Goal: Task Accomplishment & Management: Manage account settings

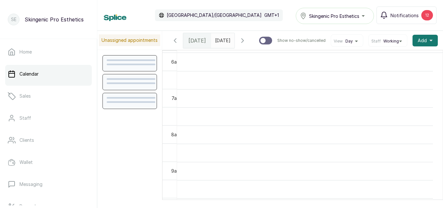
scroll to position [218, 0]
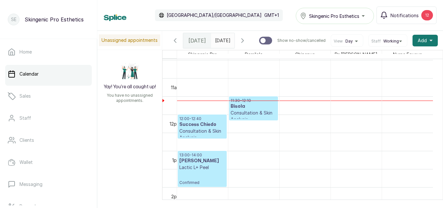
scroll to position [388, 0]
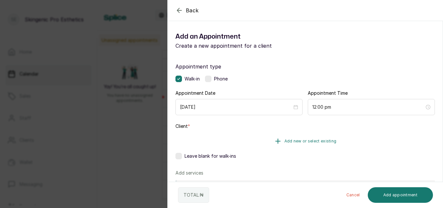
click at [289, 138] on button "Add new or select existing" at bounding box center [304, 141] width 259 height 18
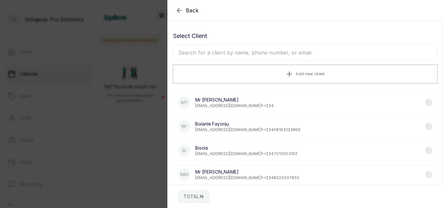
click at [215, 151] on p "[EMAIL_ADDRESS][DOMAIN_NAME] • [PHONE_NUMBER]" at bounding box center [246, 153] width 102 height 5
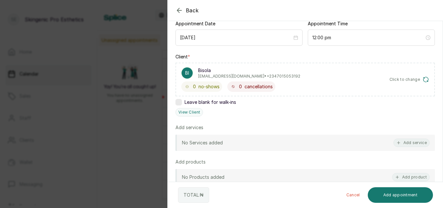
scroll to position [71, 0]
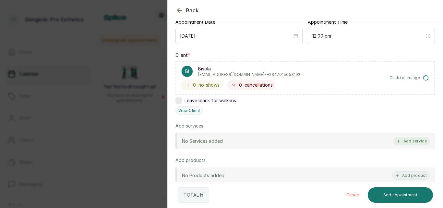
click at [404, 141] on button "Add service" at bounding box center [411, 141] width 36 height 8
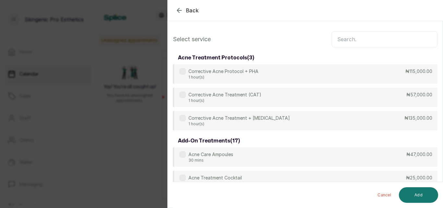
scroll to position [0, 0]
click at [382, 44] on input "text" at bounding box center [385, 39] width 106 height 16
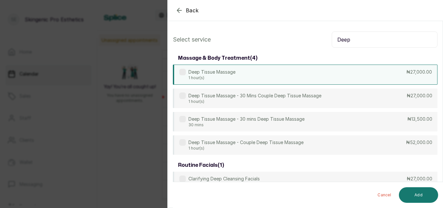
type input "Deep"
click at [338, 75] on div "Deep Tissue Massage 1 hour(s) ₦27,000.00" at bounding box center [305, 75] width 265 height 20
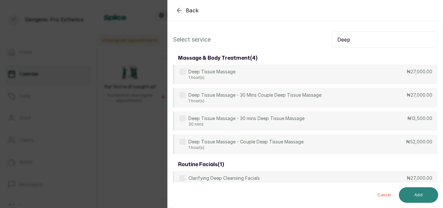
click at [416, 196] on button "Add" at bounding box center [418, 195] width 39 height 16
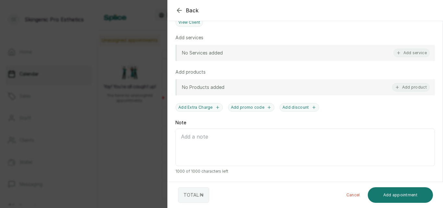
scroll to position [16, 0]
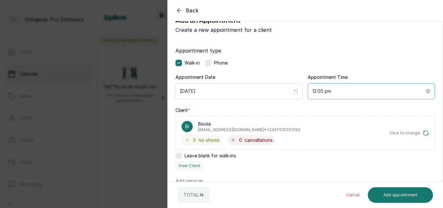
click at [337, 95] on div "12:00 pm" at bounding box center [371, 91] width 127 height 16
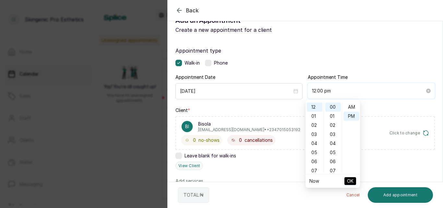
scroll to position [9, 0]
type input "12:00 pm"
click at [355, 180] on button "OK" at bounding box center [350, 181] width 12 height 8
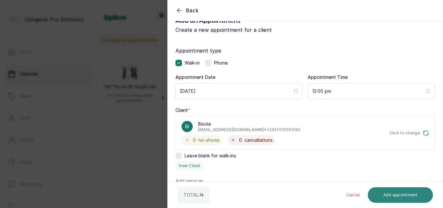
click at [389, 190] on button "Add appointment" at bounding box center [401, 195] width 66 height 16
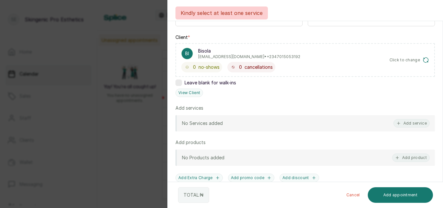
scroll to position [95, 0]
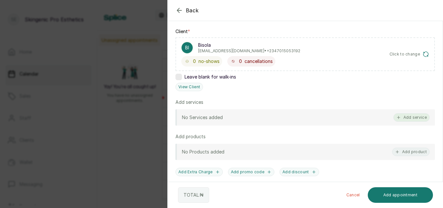
click at [413, 116] on button "Add service" at bounding box center [411, 117] width 36 height 8
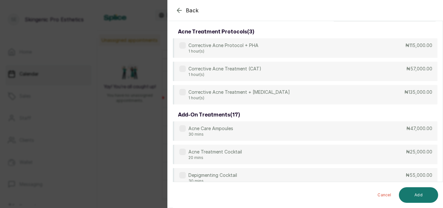
scroll to position [0, 0]
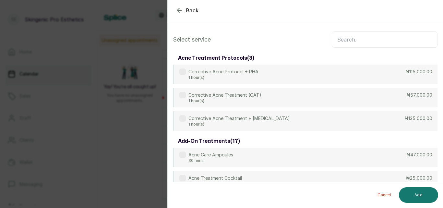
click at [383, 44] on input "text" at bounding box center [385, 39] width 106 height 16
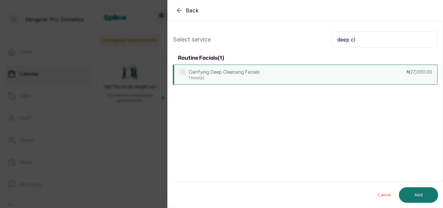
type input "deep cl"
click at [303, 77] on div "Clarifying Deep Cleansing Facials 1 hour(s) ₦27,000.00" at bounding box center [305, 75] width 265 height 20
click at [412, 193] on button "Add" at bounding box center [418, 195] width 39 height 16
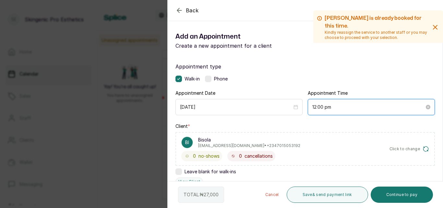
click at [345, 108] on input "12:00 pm" at bounding box center [368, 106] width 112 height 7
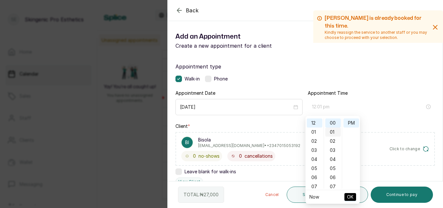
click at [332, 131] on div "01" at bounding box center [333, 131] width 16 height 9
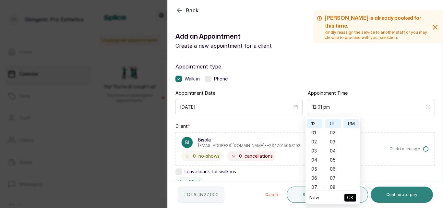
type input "12:00 pm"
click at [398, 196] on button "Continue to pay" at bounding box center [402, 195] width 63 height 16
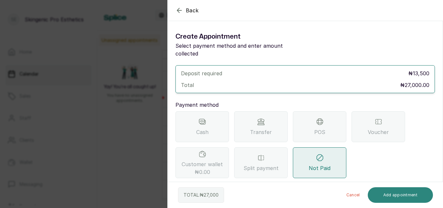
click at [380, 195] on button "Add appointment" at bounding box center [401, 195] width 66 height 16
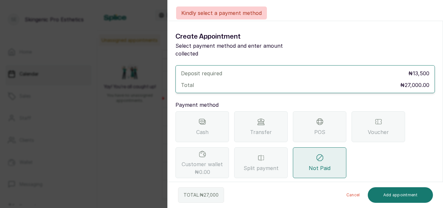
click at [353, 194] on button "Cancel" at bounding box center [353, 195] width 24 height 16
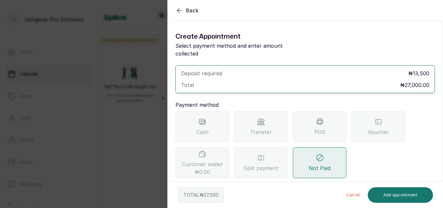
click at [181, 8] on icon "button" at bounding box center [179, 10] width 8 height 8
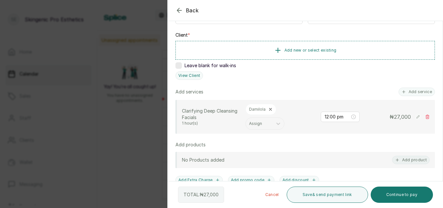
scroll to position [100, 0]
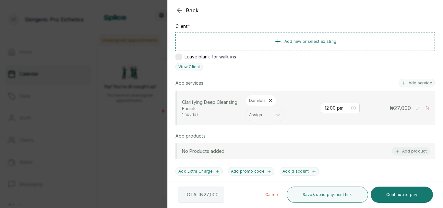
click at [179, 6] on icon "button" at bounding box center [179, 10] width 8 height 8
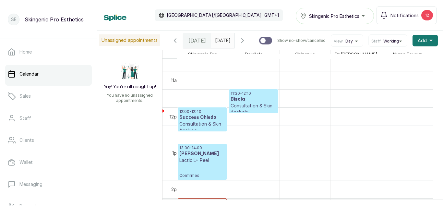
click at [199, 126] on p "Consultation & Skin Analysis" at bounding box center [202, 127] width 46 height 13
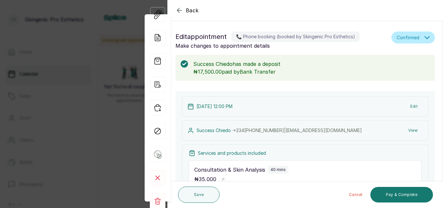
click at [178, 8] on icon "button" at bounding box center [179, 10] width 8 height 8
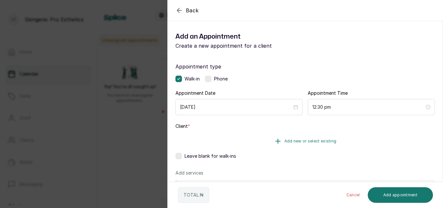
click at [279, 141] on icon "button" at bounding box center [278, 141] width 8 height 8
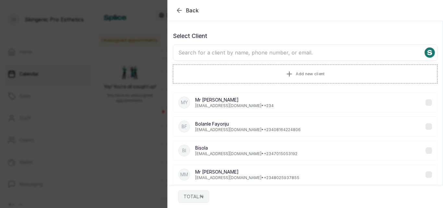
click at [253, 155] on p "[EMAIL_ADDRESS][DOMAIN_NAME] • [PHONE_NUMBER]" at bounding box center [246, 153] width 102 height 5
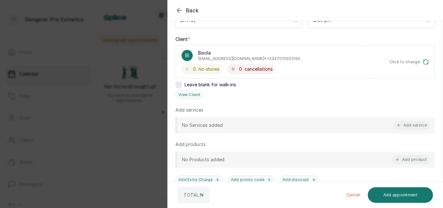
scroll to position [81, 0]
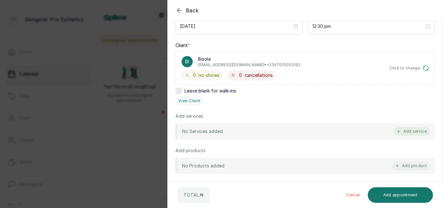
click at [400, 130] on button "Add service" at bounding box center [411, 131] width 36 height 8
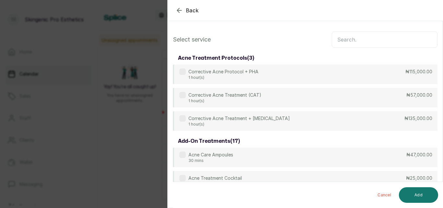
click at [352, 38] on input "text" at bounding box center [385, 39] width 106 height 16
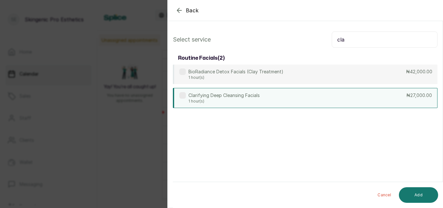
type input "cla"
click at [306, 95] on div "Clarifying Deep Cleansing Facials 1 hour(s) ₦27,000.00" at bounding box center [305, 98] width 265 height 20
click at [410, 194] on button "Add" at bounding box center [418, 195] width 39 height 16
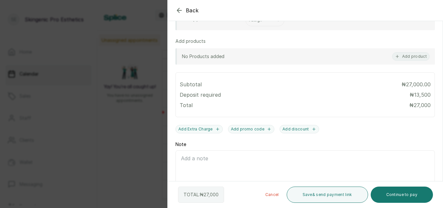
scroll to position [210, 0]
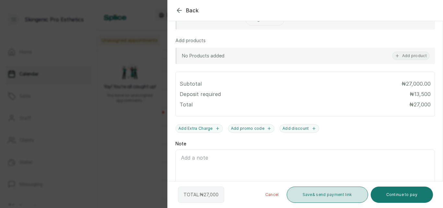
click at [326, 190] on button "Save & send payment link" at bounding box center [327, 195] width 81 height 16
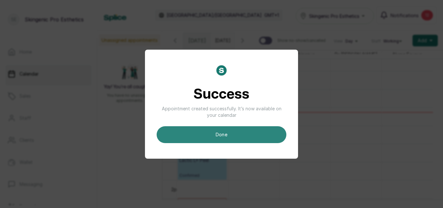
click at [229, 129] on button "done" at bounding box center [222, 134] width 130 height 17
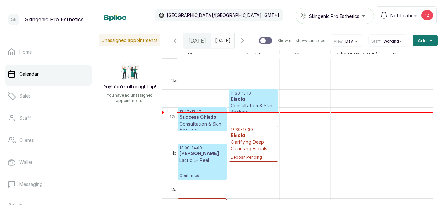
click at [247, 102] on h3 "Bisola" at bounding box center [254, 99] width 46 height 6
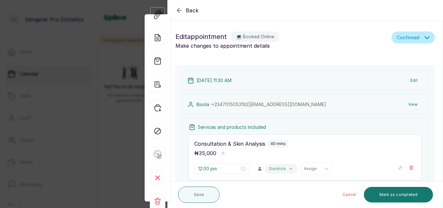
type input "11:30 am"
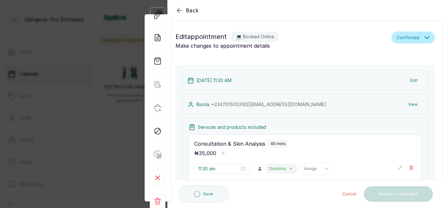
click at [419, 37] on button "Confirmed" at bounding box center [412, 37] width 43 height 12
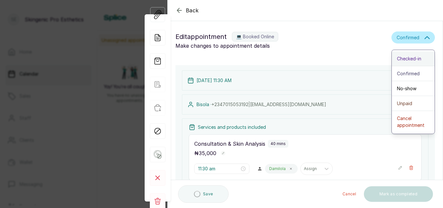
click at [408, 57] on span "Checked-in" at bounding box center [409, 58] width 24 height 7
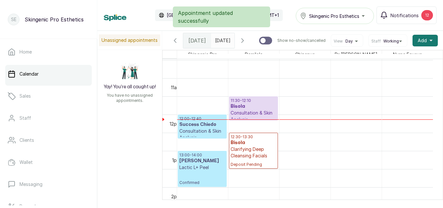
scroll to position [386, 0]
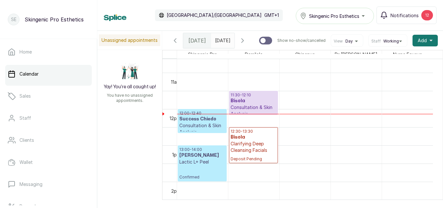
click at [254, 149] on p "Clarifying Deep Cleansing Facials" at bounding box center [254, 146] width 46 height 13
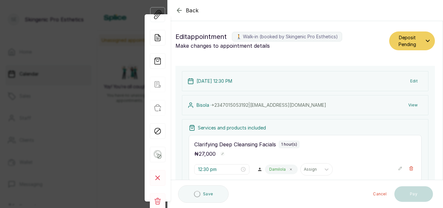
click at [420, 38] on button "Deposit Pending" at bounding box center [412, 40] width 46 height 19
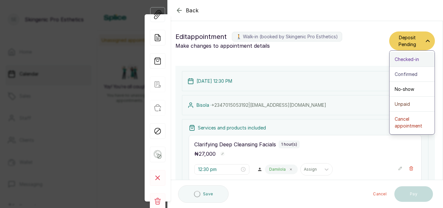
click at [411, 56] on span "Checked-in" at bounding box center [407, 59] width 24 height 7
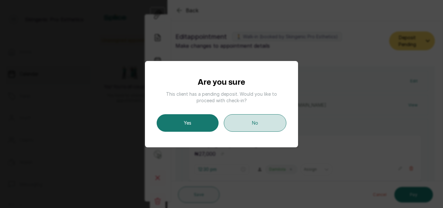
click at [280, 117] on button "No" at bounding box center [255, 123] width 63 height 18
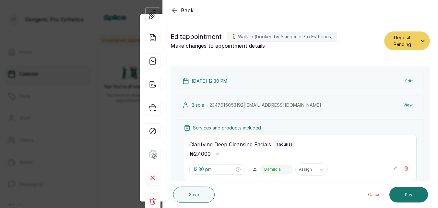
click at [421, 41] on icon "button" at bounding box center [422, 41] width 3 height 2
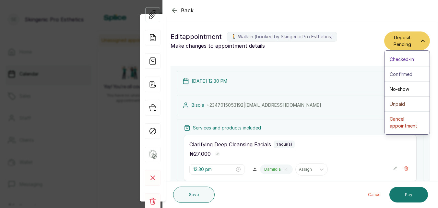
click at [421, 41] on icon "button" at bounding box center [423, 40] width 4 height 5
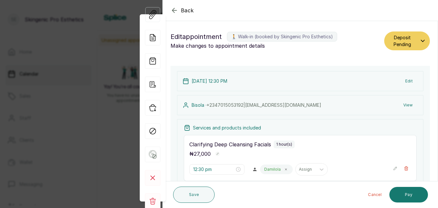
click at [421, 40] on icon "button" at bounding box center [423, 40] width 4 height 5
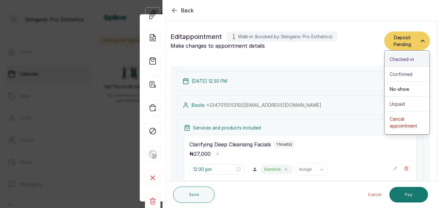
click at [402, 54] on button "Checked-in" at bounding box center [407, 59] width 45 height 15
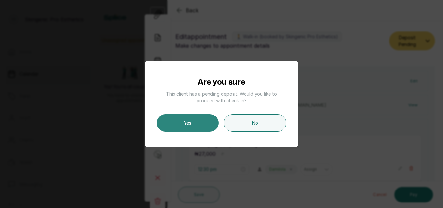
click at [183, 119] on button "Yes" at bounding box center [188, 123] width 62 height 18
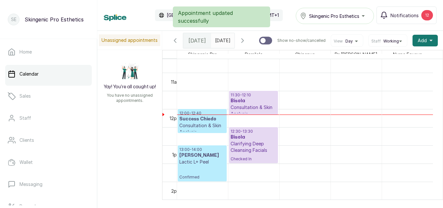
click at [199, 122] on h3 "Success Chiedo" at bounding box center [202, 119] width 46 height 6
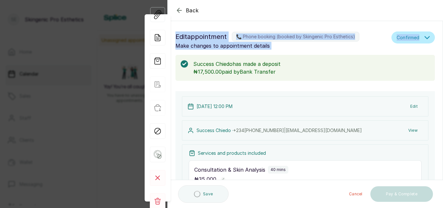
drag, startPoint x: 421, startPoint y: 17, endPoint x: 421, endPoint y: 34, distance: 17.5
click at [421, 34] on form "Back Appointment Details Edit appointment 📞 Phone booking (booked by Skingenic …" at bounding box center [305, 176] width 275 height 353
click at [421, 34] on button "Confirmed" at bounding box center [412, 37] width 43 height 12
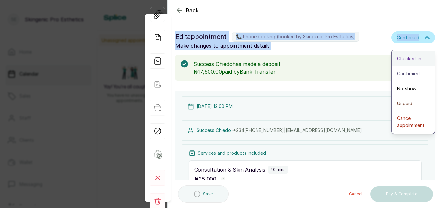
click at [408, 61] on span "Checked-in" at bounding box center [409, 58] width 24 height 7
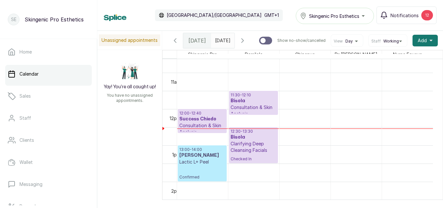
click at [200, 121] on h3 "Success Chiedo" at bounding box center [202, 119] width 46 height 6
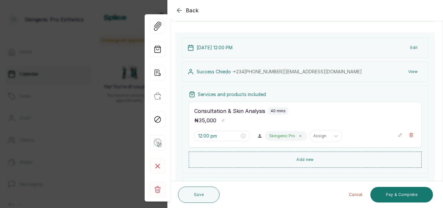
scroll to position [62, 0]
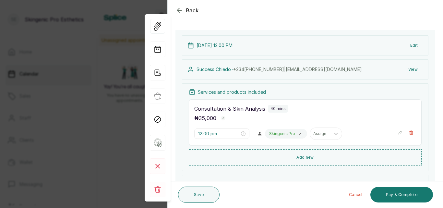
drag, startPoint x: 443, startPoint y: 77, endPoint x: 440, endPoint y: 73, distance: 5.1
click at [440, 73] on section "Back Appointment Details Edit appointment 📞 Phone booking (booked by Skingenic …" at bounding box center [305, 104] width 276 height 208
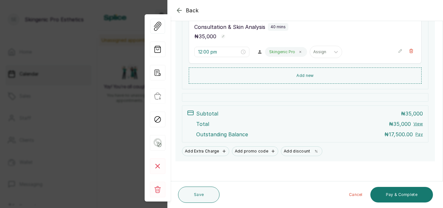
scroll to position [146, 0]
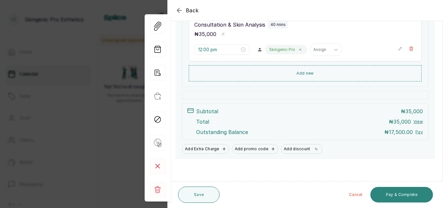
click at [410, 189] on button "Pay & Complete" at bounding box center [401, 195] width 63 height 16
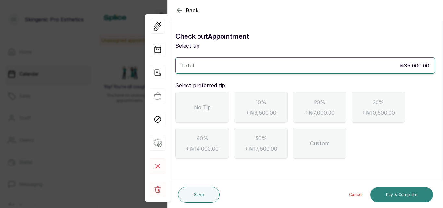
scroll to position [0, 0]
click at [201, 108] on span "No Tip" at bounding box center [202, 107] width 17 height 8
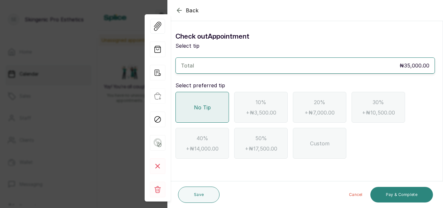
click at [404, 188] on button "Pay & Complete" at bounding box center [401, 195] width 63 height 16
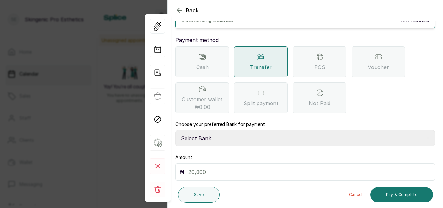
scroll to position [85, 0]
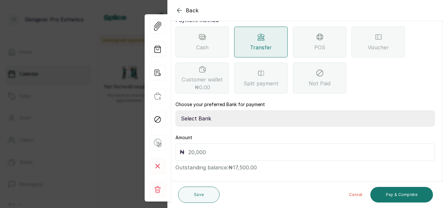
click at [234, 110] on select "Select Bank Skingenic Pro Esthetics First City Monument Bank SKINGENIC PRO ESTH…" at bounding box center [304, 118] width 259 height 16
select select "fcde7e88-570f-490f-a263-624f1a5e7779"
click at [175, 110] on select "Select Bank Skingenic Pro Esthetics First City Monument Bank SKINGENIC PRO ESTH…" at bounding box center [304, 118] width 259 height 16
click at [268, 148] on input "text" at bounding box center [309, 152] width 242 height 9
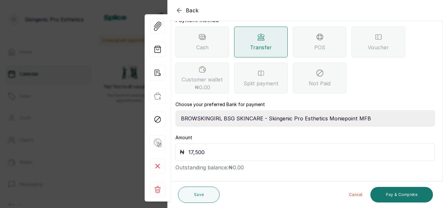
type input "17,500"
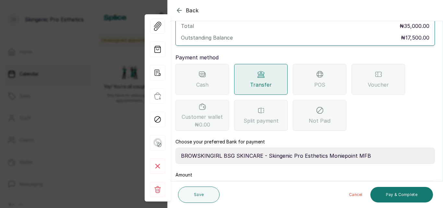
scroll to position [39, 0]
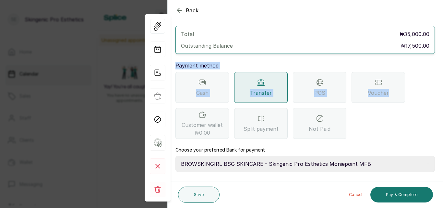
drag, startPoint x: 443, startPoint y: 84, endPoint x: 442, endPoint y: 35, distance: 49.0
click at [442, 35] on section "Back Appointment Details Check out Appointment Select payment method and enter …" at bounding box center [305, 104] width 276 height 208
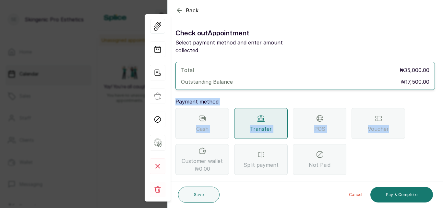
scroll to position [5, 0]
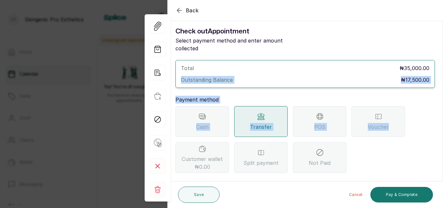
drag, startPoint x: 443, startPoint y: 43, endPoint x: 438, endPoint y: 105, distance: 62.8
click at [438, 105] on section "Back Appointment Details Check out Appointment Select payment method and enter …" at bounding box center [305, 104] width 276 height 208
click at [403, 163] on div "Cash Transfer POS Voucher Customer wallet ₦0.00 Split payment Not Paid" at bounding box center [304, 139] width 259 height 67
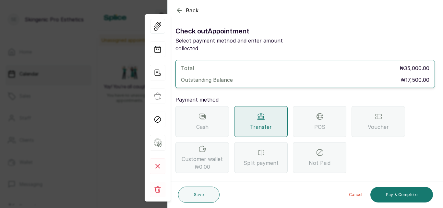
click at [184, 7] on button "Back" at bounding box center [186, 10] width 23 height 8
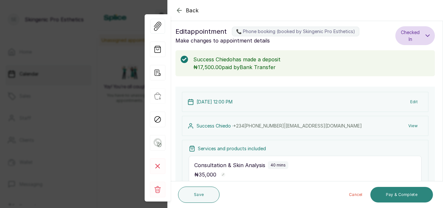
click at [399, 193] on button "Pay & Complete" at bounding box center [401, 195] width 63 height 16
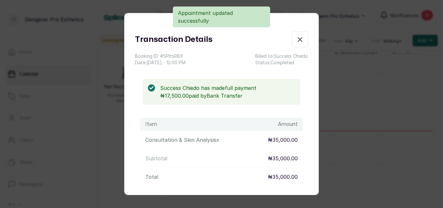
click at [296, 42] on icon "button" at bounding box center [300, 40] width 8 height 8
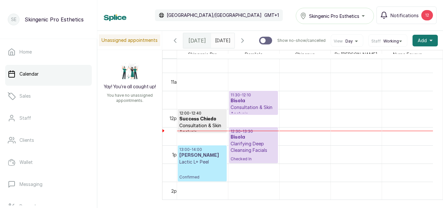
click at [203, 121] on h3 "Success Chiedo" at bounding box center [202, 119] width 46 height 6
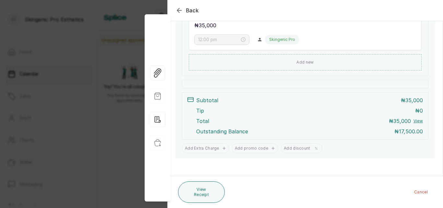
scroll to position [153, 0]
click at [414, 121] on button "View" at bounding box center [418, 120] width 9 height 5
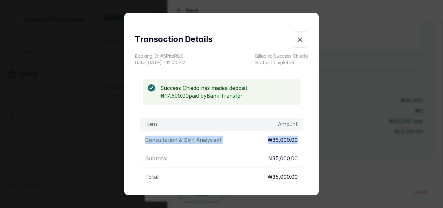
drag, startPoint x: 319, startPoint y: 138, endPoint x: 316, endPoint y: 115, distance: 22.9
click at [316, 115] on div "Transaction Details Booking ID: # SPltsR8X Date: [DATE] ・ 12:00 PM Billed to: S…" at bounding box center [221, 104] width 443 height 208
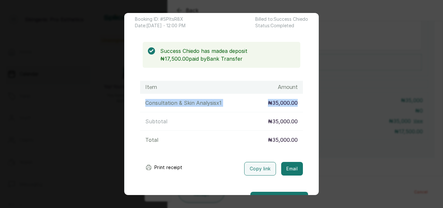
scroll to position [57, 0]
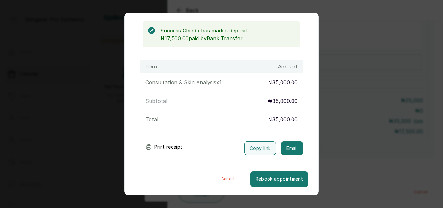
click at [351, 27] on div "Transaction Details Booking ID: # SPltsR8X Date: [DATE] ・ 12:00 PM Billed to: S…" at bounding box center [221, 104] width 443 height 208
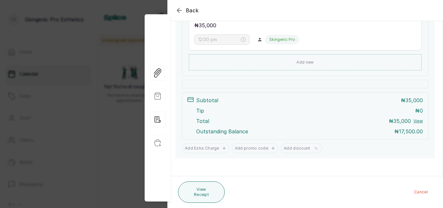
scroll to position [153, 0]
click at [204, 188] on button "View Receipt" at bounding box center [201, 191] width 47 height 21
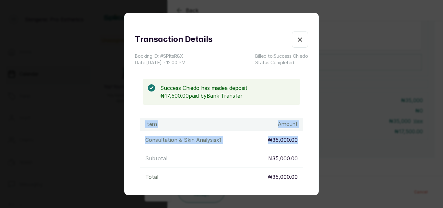
drag, startPoint x: 319, startPoint y: 109, endPoint x: 317, endPoint y: 135, distance: 26.0
click at [317, 135] on div "Transaction Details Booking ID: # SPltsR8X Date: [DATE] ・ 12:00 PM Billed to: S…" at bounding box center [221, 104] width 443 height 208
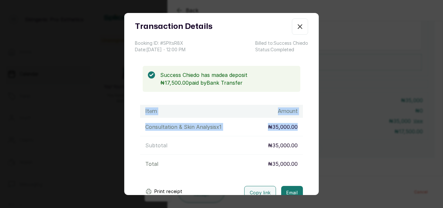
scroll to position [57, 0]
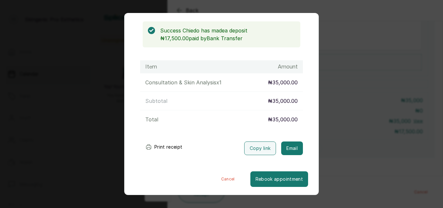
click at [384, 136] on div "Transaction Details Booking ID: # SPltsR8X Date: [DATE] ・ 12:00 PM Billed to: S…" at bounding box center [221, 104] width 443 height 208
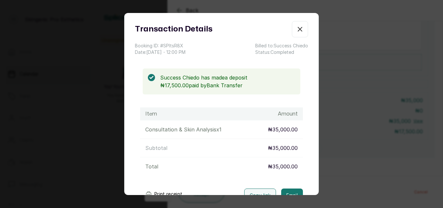
scroll to position [0, 0]
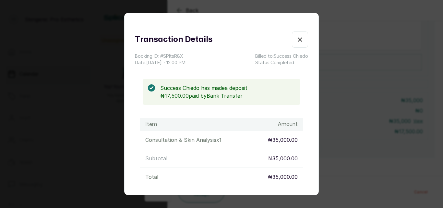
click at [296, 37] on icon "button" at bounding box center [300, 40] width 8 height 8
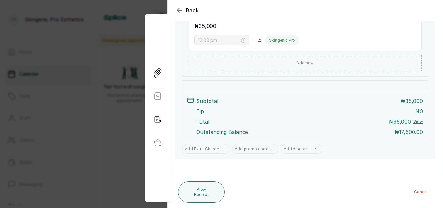
scroll to position [153, 0]
click at [179, 7] on icon "button" at bounding box center [179, 10] width 8 height 8
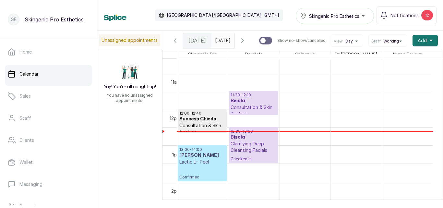
click at [194, 122] on h3 "Success Chiedo" at bounding box center [202, 119] width 46 height 6
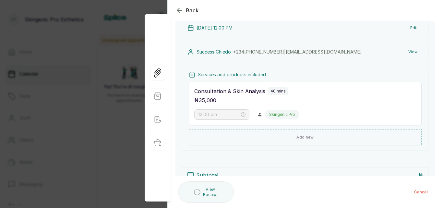
scroll to position [89, 0]
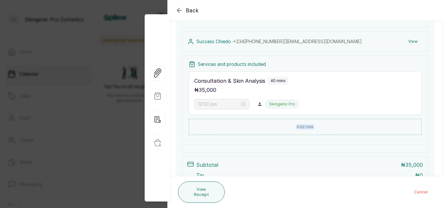
drag, startPoint x: 443, startPoint y: 108, endPoint x: 440, endPoint y: 130, distance: 21.5
click at [440, 130] on section "Back Appointment Details Edit appointment 📞 Phone booking (booked by Skingenic …" at bounding box center [305, 104] width 276 height 208
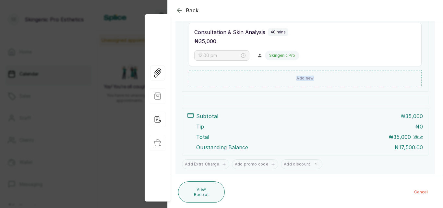
scroll to position [141, 0]
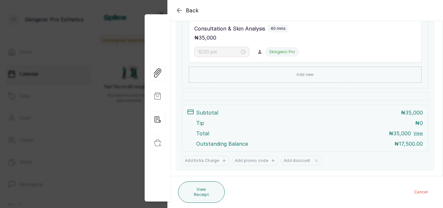
click at [293, 202] on div "View Receipt Cancel" at bounding box center [306, 192] width 276 height 32
click at [399, 144] on p "₦17,500.00" at bounding box center [408, 144] width 29 height 8
click at [235, 147] on p "Outstanding Balance" at bounding box center [222, 144] width 52 height 8
click at [214, 140] on p "Outstanding Balance" at bounding box center [222, 144] width 52 height 8
click at [157, 75] on icon "button" at bounding box center [157, 72] width 9 height 9
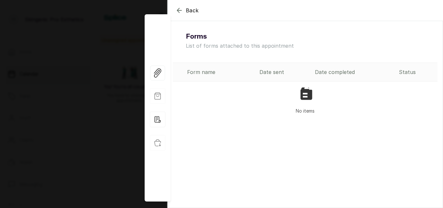
click at [177, 8] on icon "button" at bounding box center [179, 10] width 8 height 8
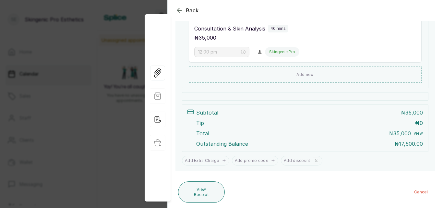
click at [177, 8] on icon "button" at bounding box center [179, 10] width 8 height 8
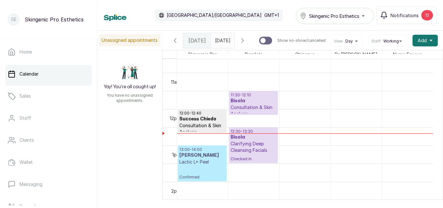
click at [192, 119] on h3 "Success Chiedo" at bounding box center [202, 119] width 46 height 6
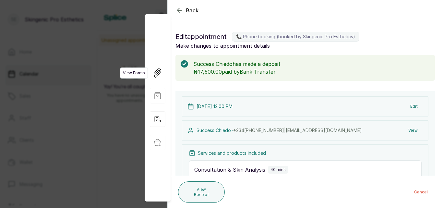
click at [153, 72] on button "Show no-show/cancelled" at bounding box center [158, 73] width 14 height 14
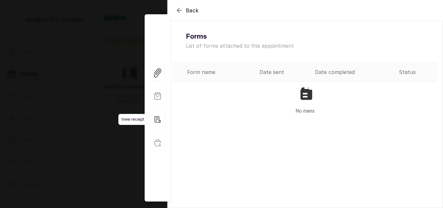
click at [161, 115] on icon "button" at bounding box center [158, 120] width 16 height 16
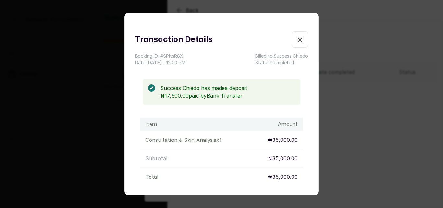
click at [296, 39] on icon "button" at bounding box center [300, 40] width 8 height 8
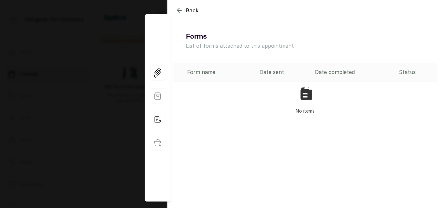
click at [177, 10] on icon "button" at bounding box center [179, 10] width 8 height 8
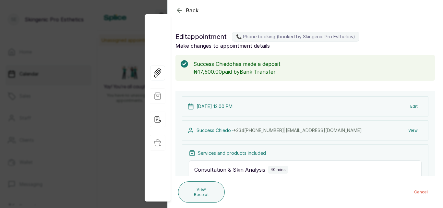
click at [184, 8] on button "Back" at bounding box center [186, 10] width 23 height 8
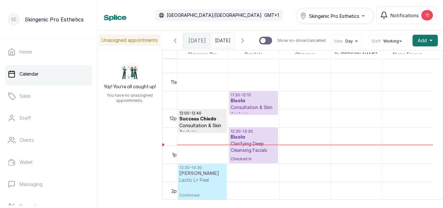
drag, startPoint x: 191, startPoint y: 165, endPoint x: 206, endPoint y: 176, distance: 18.2
click at [206, 176] on div "12:00 - 12:40 Success Chiedo Consultation & Skin Analysis Completed 13:00 - 14:…" at bounding box center [202, 109] width 51 height 872
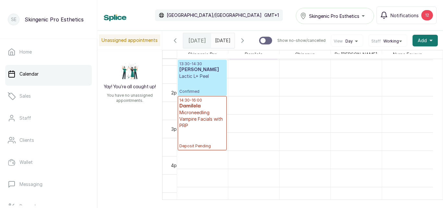
scroll to position [490, 0]
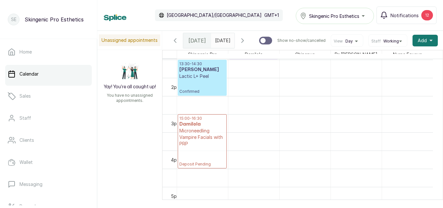
drag, startPoint x: 218, startPoint y: 132, endPoint x: 217, endPoint y: 149, distance: 16.9
click at [217, 149] on div "12:00 - 12:40 Success Chiedo Consultation & Skin Analysis Completed 13:30 - 14:…" at bounding box center [202, 5] width 51 height 872
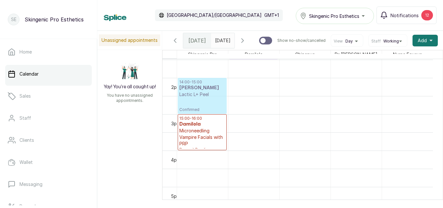
drag, startPoint x: 221, startPoint y: 70, endPoint x: 217, endPoint y: 96, distance: 26.3
click at [217, 96] on div "12:00 - 12:40 Success Chiedo Consultation & Skin Analysis Completed 13:30 - 14:…" at bounding box center [202, 5] width 51 height 872
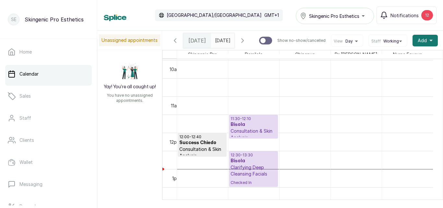
scroll to position [349, 0]
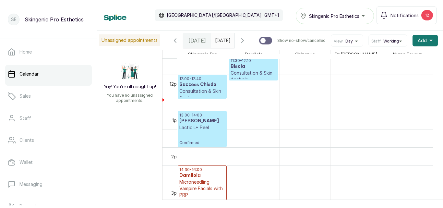
click at [257, 75] on p "Consultation & Skin Analysis" at bounding box center [254, 76] width 46 height 13
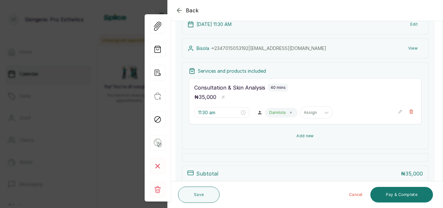
click at [326, 134] on button "Add new" at bounding box center [305, 136] width 233 height 16
